Goal: Information Seeking & Learning: Learn about a topic

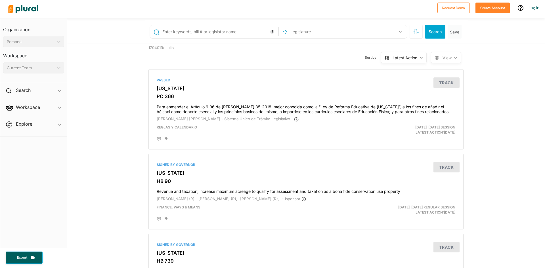
click at [238, 34] on input "text" at bounding box center [219, 31] width 115 height 11
paste input "1263 North Main St Mansfield, Texas 76063"
type input "1263 North Main St Mansfield, Texas 76063"
click at [429, 29] on button "Search" at bounding box center [435, 32] width 20 height 14
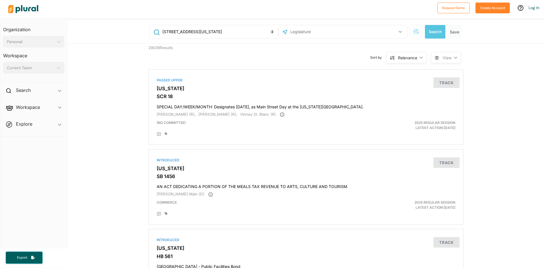
click at [304, 26] on input "text" at bounding box center [320, 31] width 61 height 11
paste input "1263 North Main St Mansfield, Texas 76063"
type input "1263 North Main St Mansfield, Texas 76063"
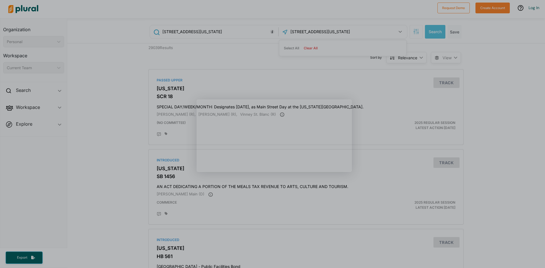
scroll to position [0, 0]
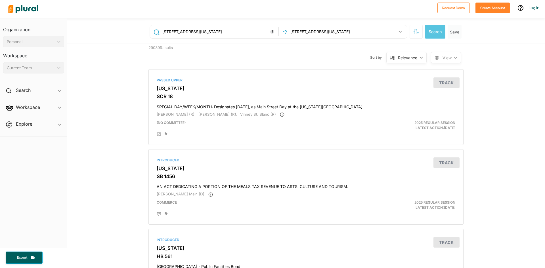
drag, startPoint x: 251, startPoint y: 30, endPoint x: 0, endPoint y: 15, distance: 251.4
click at [0, 15] on div "Request Demo Create Account Log In Organization Personal ic_keyboard_arrow_down…" at bounding box center [272, 134] width 545 height 268
click at [432, 31] on button "Search" at bounding box center [435, 32] width 20 height 14
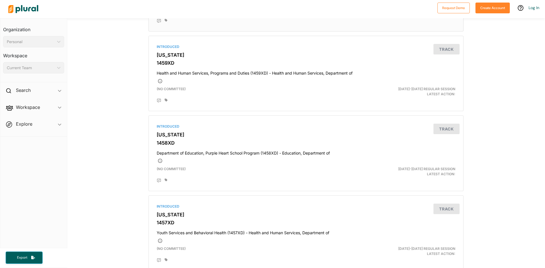
scroll to position [28, 0]
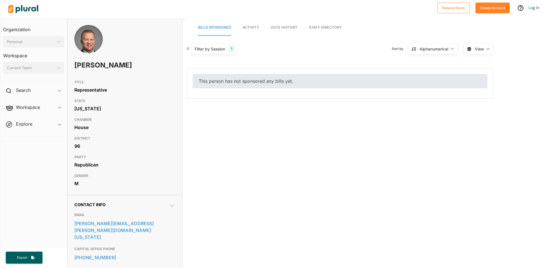
click at [212, 86] on div "This person has not sponsored any bills yet." at bounding box center [340, 81] width 295 height 14
drag, startPoint x: 229, startPoint y: 42, endPoint x: 230, endPoint y: 46, distance: 4.1
click at [230, 45] on div "0 Filter by Session 1 Filter by Session close Current Sessions [US_STATE] 89th …" at bounding box center [340, 51] width 307 height 20
click at [230, 46] on div "1" at bounding box center [232, 48] width 6 height 7
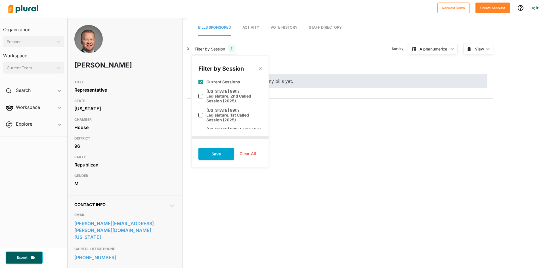
click at [261, 69] on div "Filter by Session close Current Sessions [US_STATE] 89th Legislature, 2nd Calle…" at bounding box center [230, 111] width 78 height 112
click at [259, 68] on polygon at bounding box center [260, 68] width 5 height 5
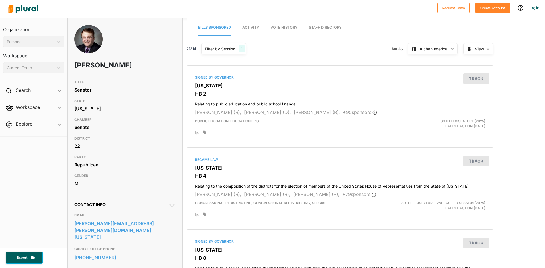
drag, startPoint x: 73, startPoint y: 64, endPoint x: 125, endPoint y: 69, distance: 52.7
click at [125, 69] on div "Brian Birdwell" at bounding box center [125, 51] width 115 height 52
copy h1 "Brian Birdwell"
drag, startPoint x: 76, startPoint y: 92, endPoint x: 98, endPoint y: 94, distance: 22.5
click at [98, 94] on div "Senator" at bounding box center [124, 90] width 101 height 9
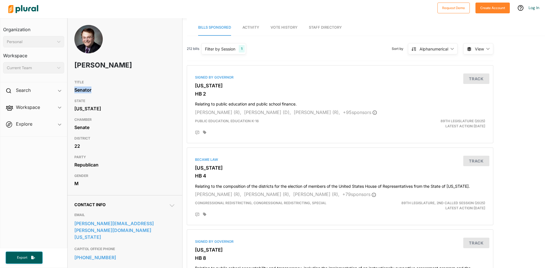
copy div "Senator"
